Goal: Navigation & Orientation: Find specific page/section

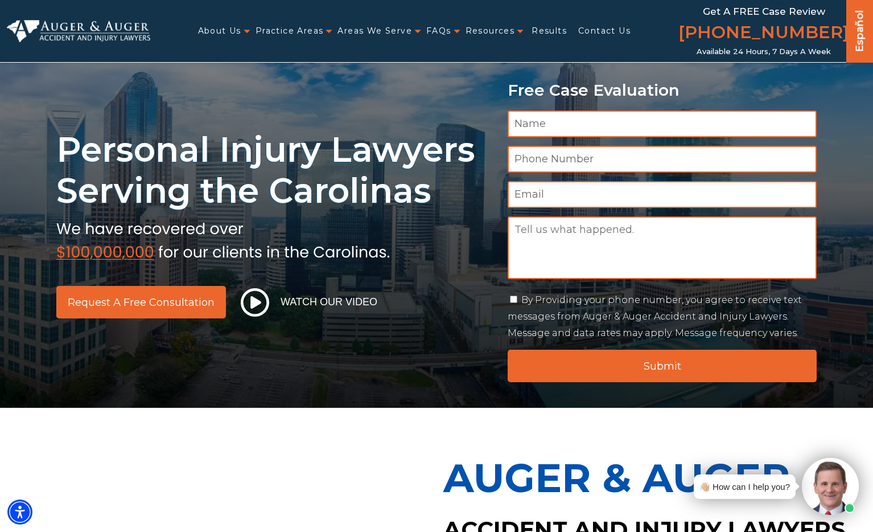
click at [247, 29] on ul "About Us Attorneys Herbert Auger Arlene Auger Hunter Gillespie Madison McLawhor…" at bounding box center [415, 30] width 531 height 23
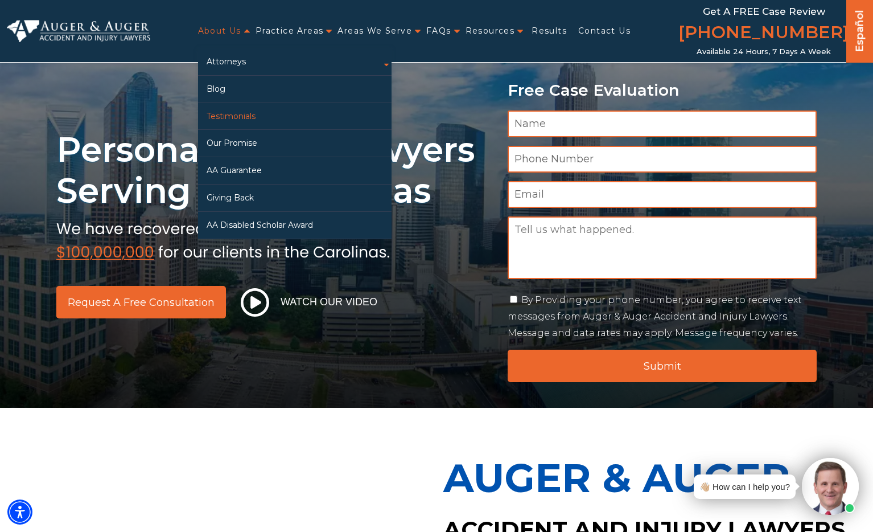
click at [261, 116] on link "Testimonials" at bounding box center [295, 116] width 194 height 27
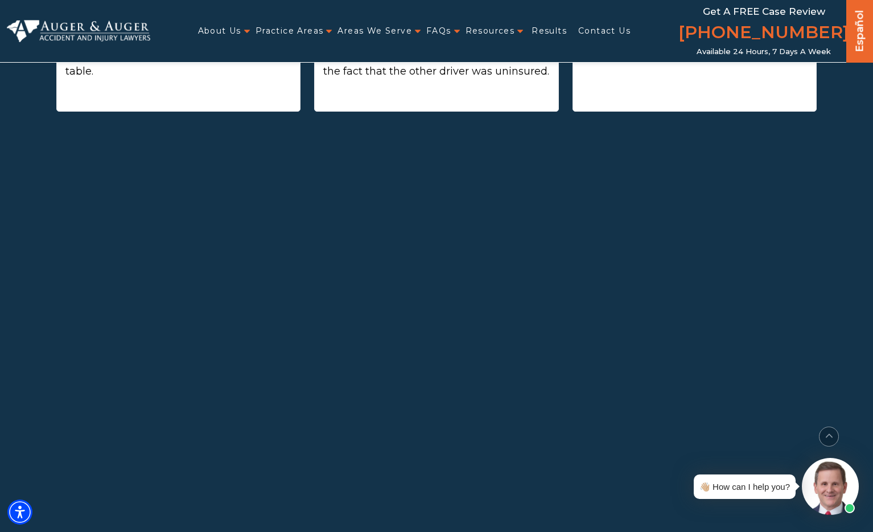
scroll to position [848, 0]
